Goal: Book appointment/travel/reservation

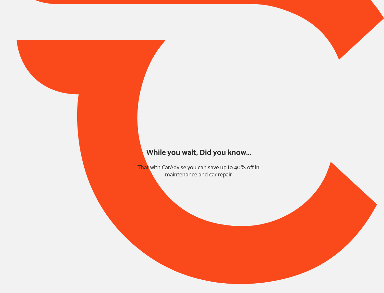
type input "*******"
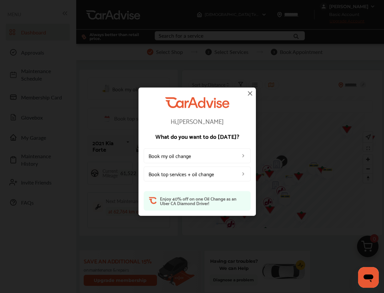
click at [250, 93] on img at bounding box center [250, 93] width 8 height 8
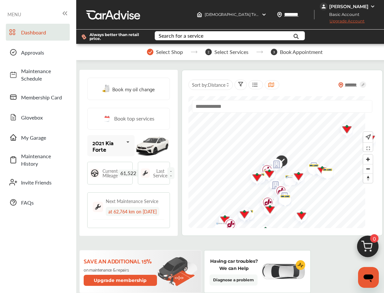
click at [368, 8] on div "ELIO OTELL" at bounding box center [349, 7] width 39 height 6
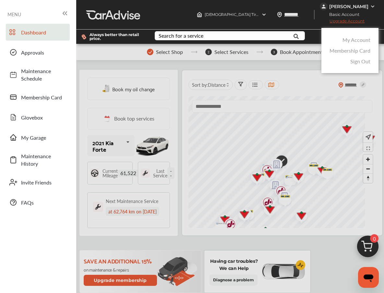
click at [369, 38] on link "My Account" at bounding box center [357, 39] width 28 height 7
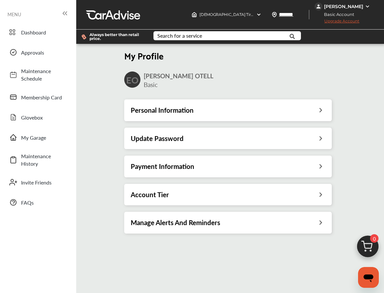
click at [177, 168] on h3 "Payment Information" at bounding box center [163, 166] width 64 height 8
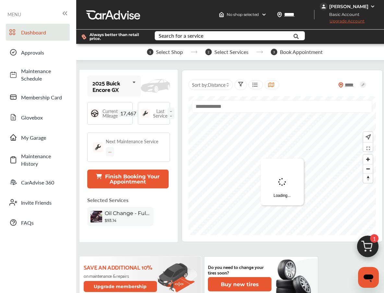
click at [117, 175] on button "Finish Booking Your Appointment" at bounding box center [127, 178] width 81 height 19
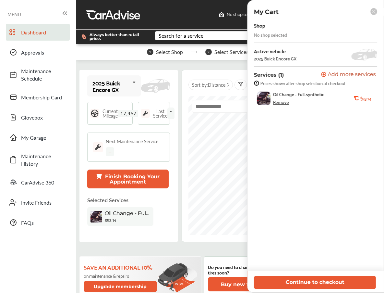
scroll to position [2, 0]
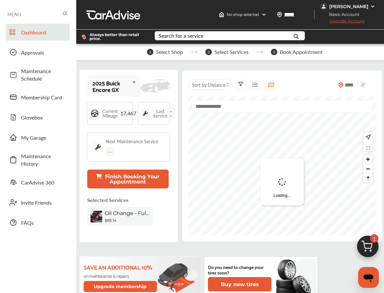
click at [139, 184] on button "Finish Booking Your Appointment" at bounding box center [127, 178] width 81 height 19
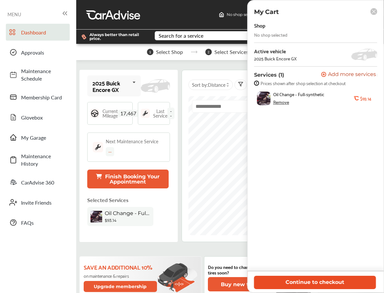
click at [321, 281] on button "Continue to checkout" at bounding box center [315, 282] width 122 height 13
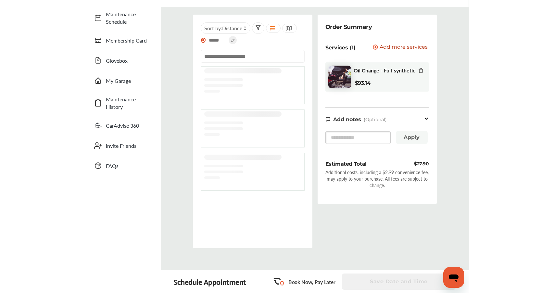
scroll to position [57, 0]
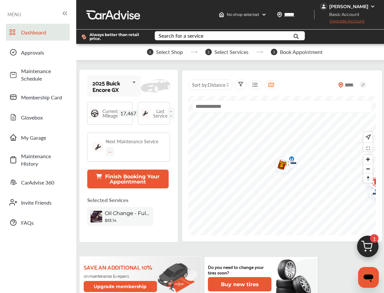
click at [132, 180] on button "Finish Booking Your Appointment" at bounding box center [127, 178] width 81 height 19
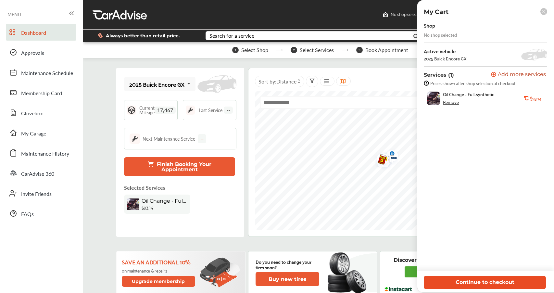
click at [384, 282] on button "Continue to checkout" at bounding box center [485, 282] width 122 height 13
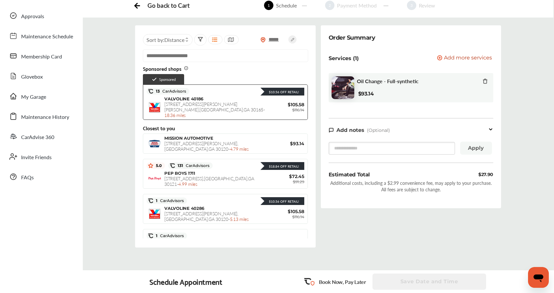
scroll to position [36, 0]
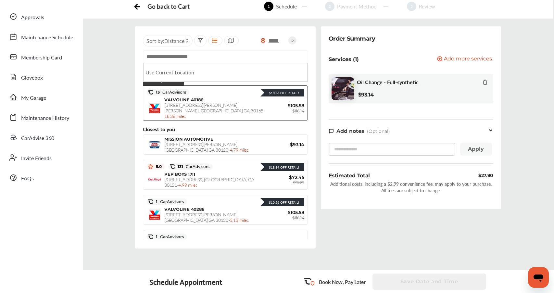
click at [244, 56] on input "text" at bounding box center [225, 56] width 165 height 13
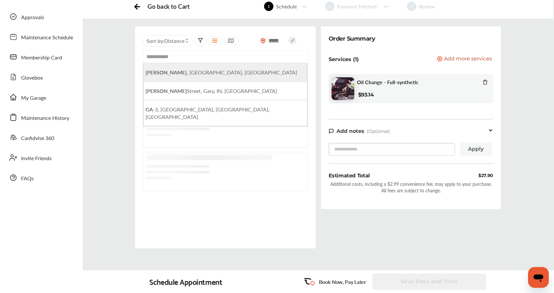
click at [224, 74] on li "Calhoun , GA, USA" at bounding box center [225, 72] width 163 height 19
type input "**********"
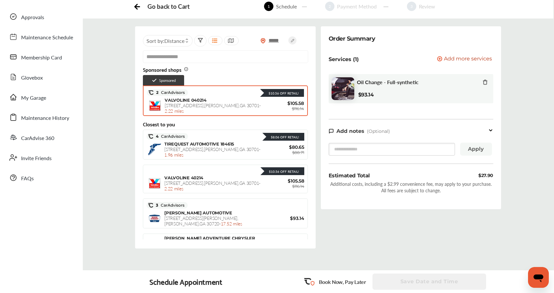
click at [224, 94] on div "$10.56 Off Retail!" at bounding box center [246, 92] width 116 height 8
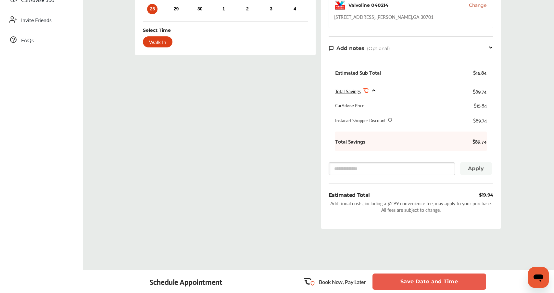
scroll to position [173, 0]
